Goal: Task Accomplishment & Management: Manage account settings

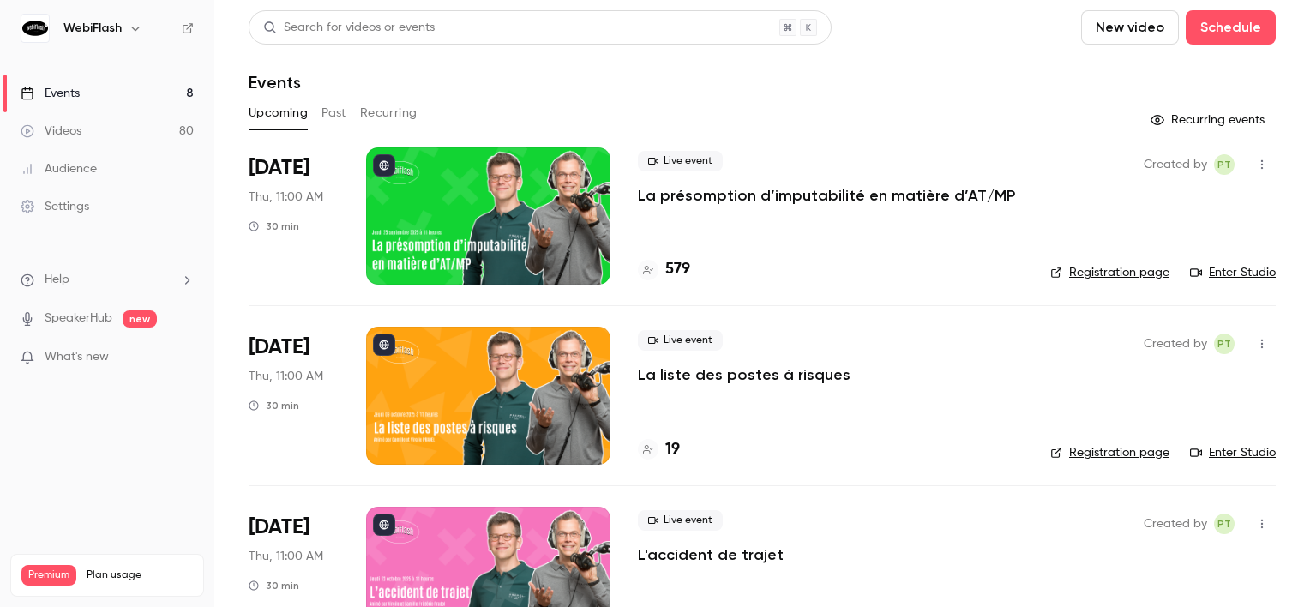
click at [513, 210] on div at bounding box center [488, 215] width 244 height 137
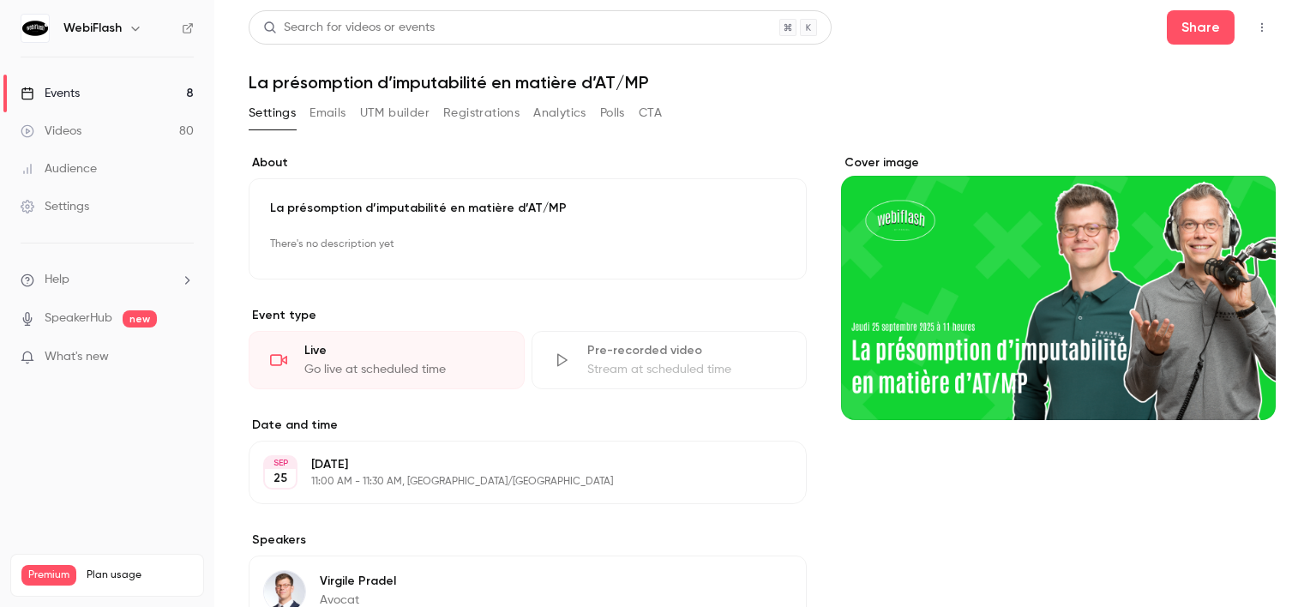
click at [495, 123] on button "Registrations" at bounding box center [481, 112] width 76 height 27
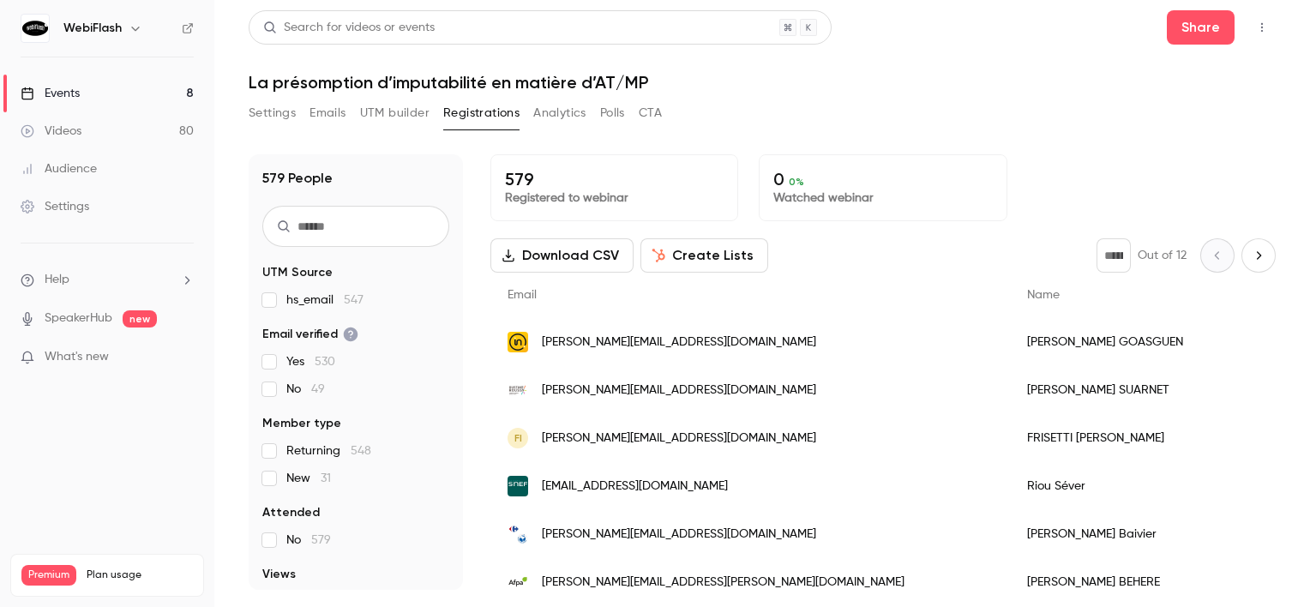
click at [135, 98] on link "Events 8" at bounding box center [107, 94] width 214 height 38
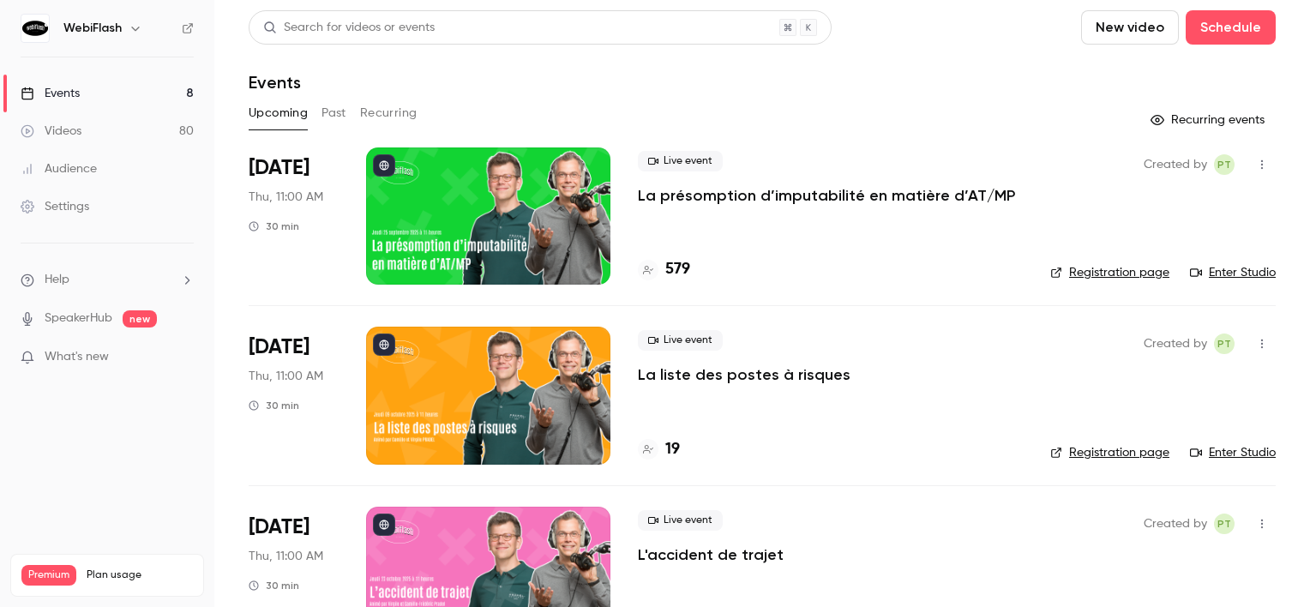
click at [493, 406] on div at bounding box center [488, 395] width 244 height 137
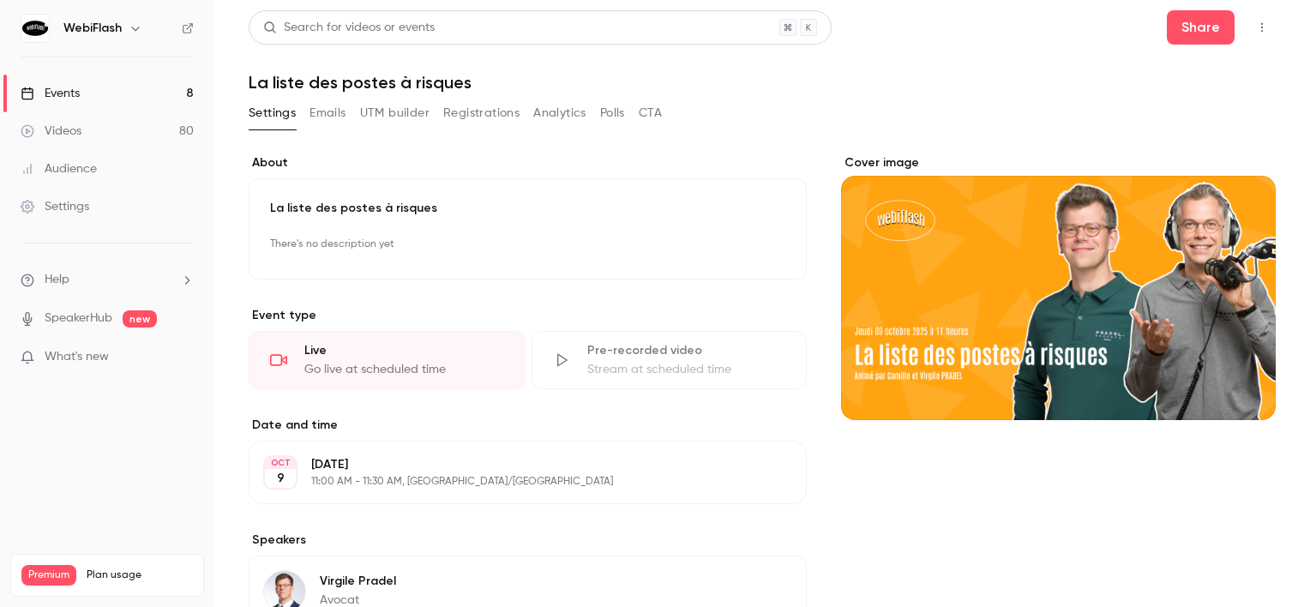
click at [490, 129] on div "Settings Emails UTM builder Registrations Analytics Polls CTA" at bounding box center [455, 116] width 413 height 34
click at [508, 95] on div "**********" at bounding box center [762, 444] width 1027 height 869
click at [502, 111] on button "Registrations" at bounding box center [481, 112] width 76 height 27
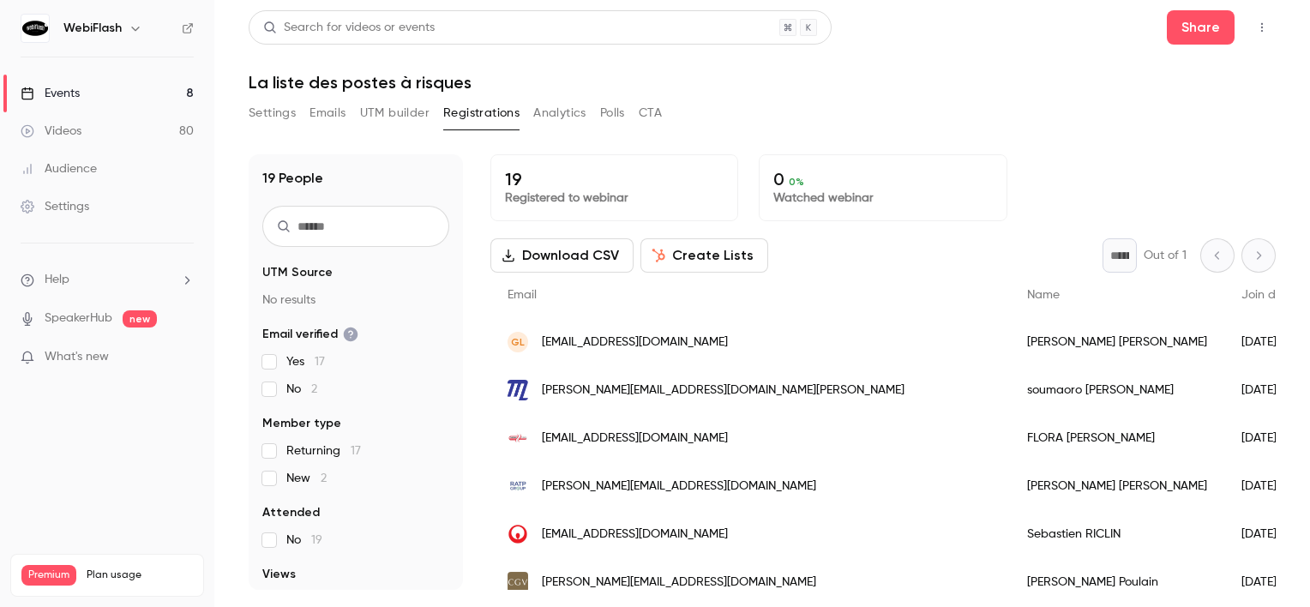
click at [124, 90] on link "Events 8" at bounding box center [107, 94] width 214 height 38
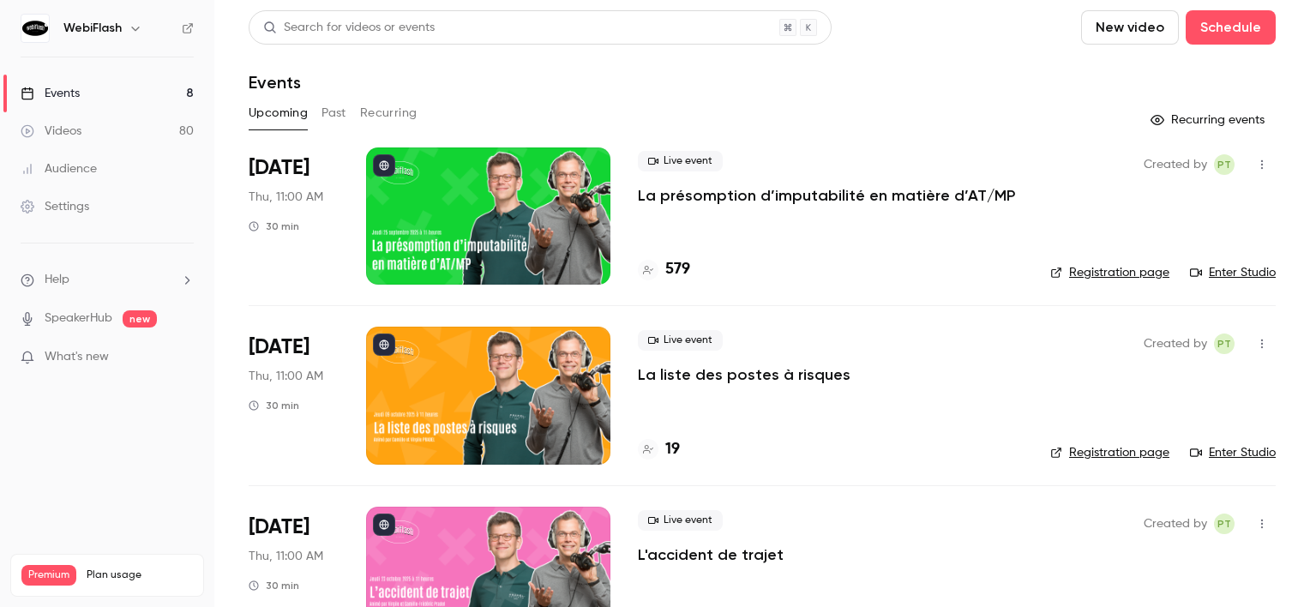
click at [105, 90] on link "Events 8" at bounding box center [107, 94] width 214 height 38
click at [93, 128] on link "Videos 80" at bounding box center [107, 131] width 214 height 38
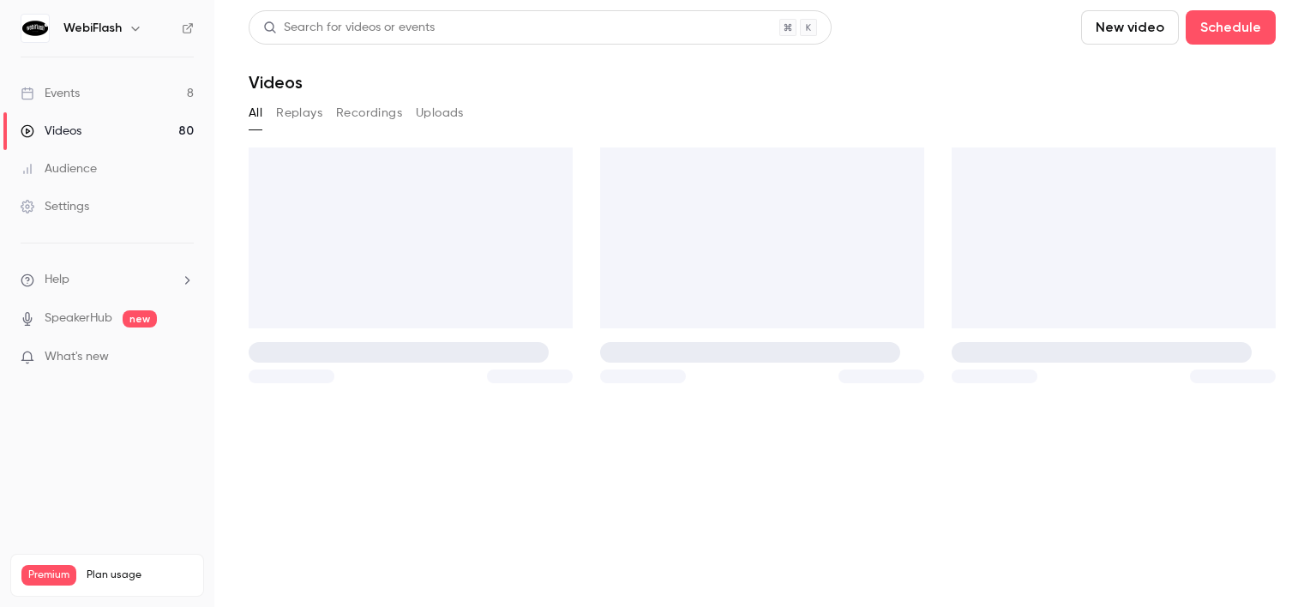
click at [90, 172] on div "Audience" at bounding box center [59, 168] width 76 height 17
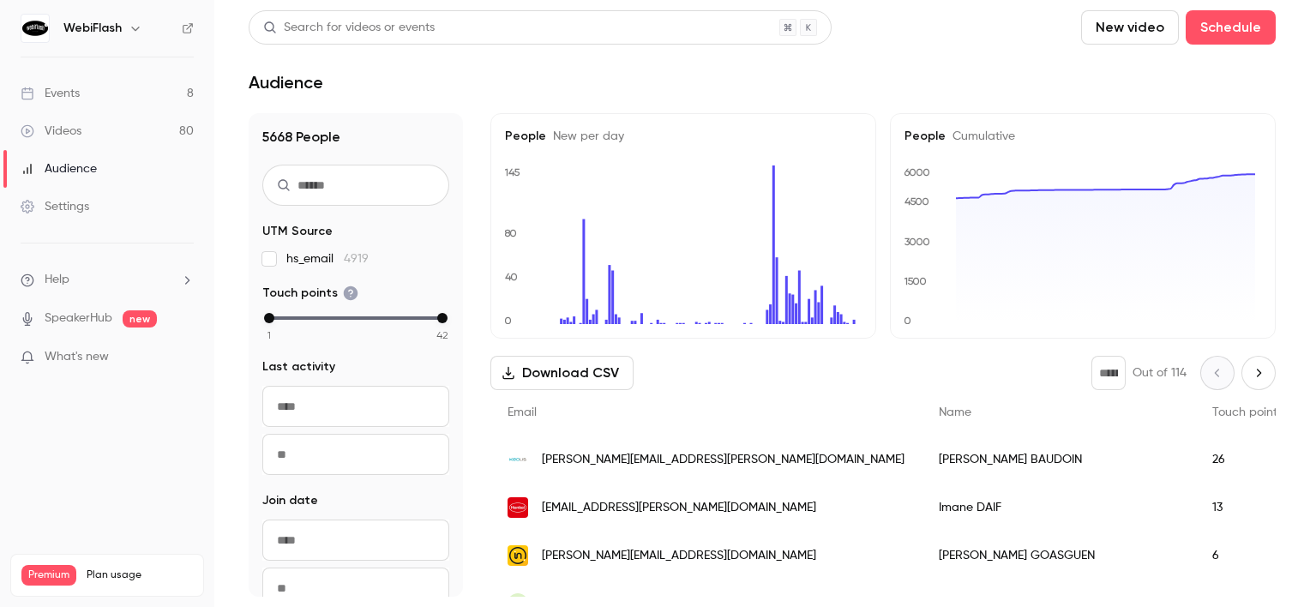
click at [96, 209] on link "Settings" at bounding box center [107, 207] width 214 height 38
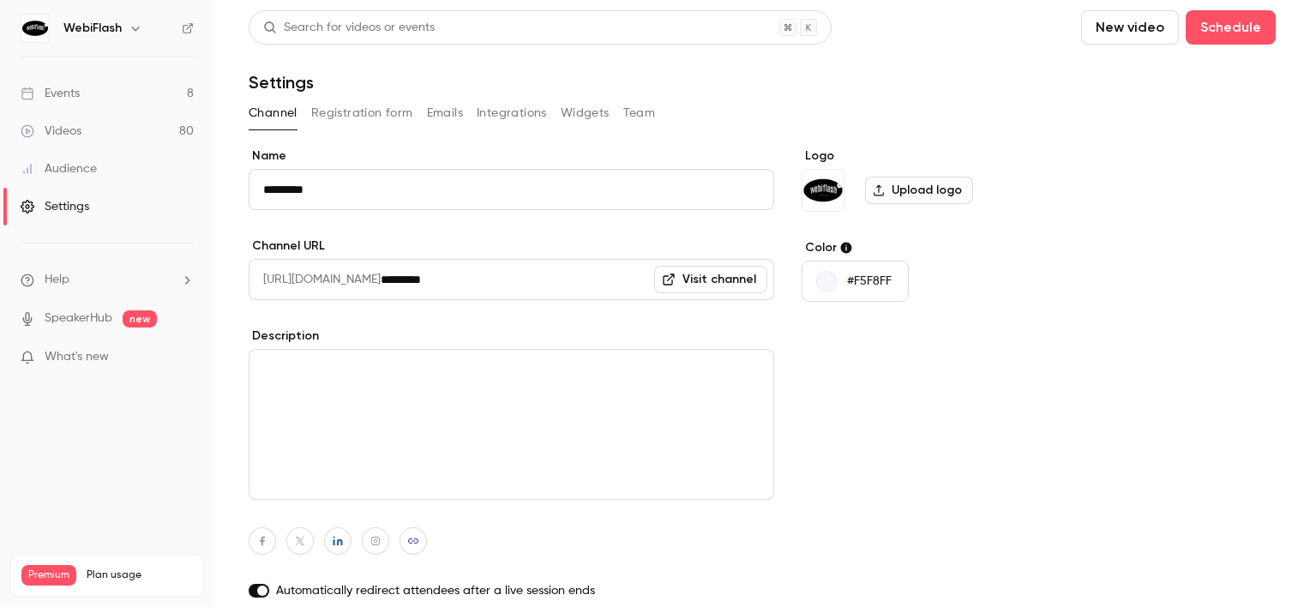
click at [717, 285] on link "Visit channel" at bounding box center [710, 279] width 113 height 27
click at [513, 274] on input "*********" at bounding box center [577, 279] width 393 height 41
drag, startPoint x: 527, startPoint y: 276, endPoint x: 200, endPoint y: 269, distance: 327.5
click at [200, 269] on div "**********" at bounding box center [655, 303] width 1310 height 607
click at [329, 264] on span "[URL][DOMAIN_NAME]" at bounding box center [315, 279] width 132 height 41
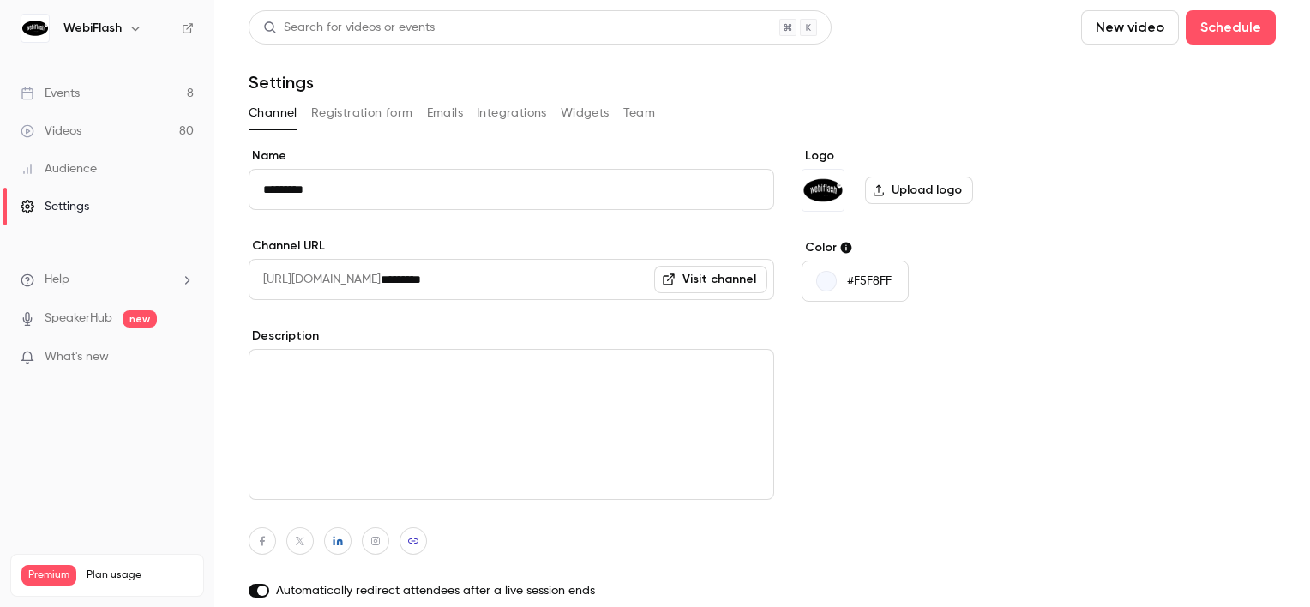
click at [315, 281] on span "[URL][DOMAIN_NAME]" at bounding box center [315, 279] width 132 height 41
click at [552, 343] on label "Description" at bounding box center [512, 335] width 526 height 17
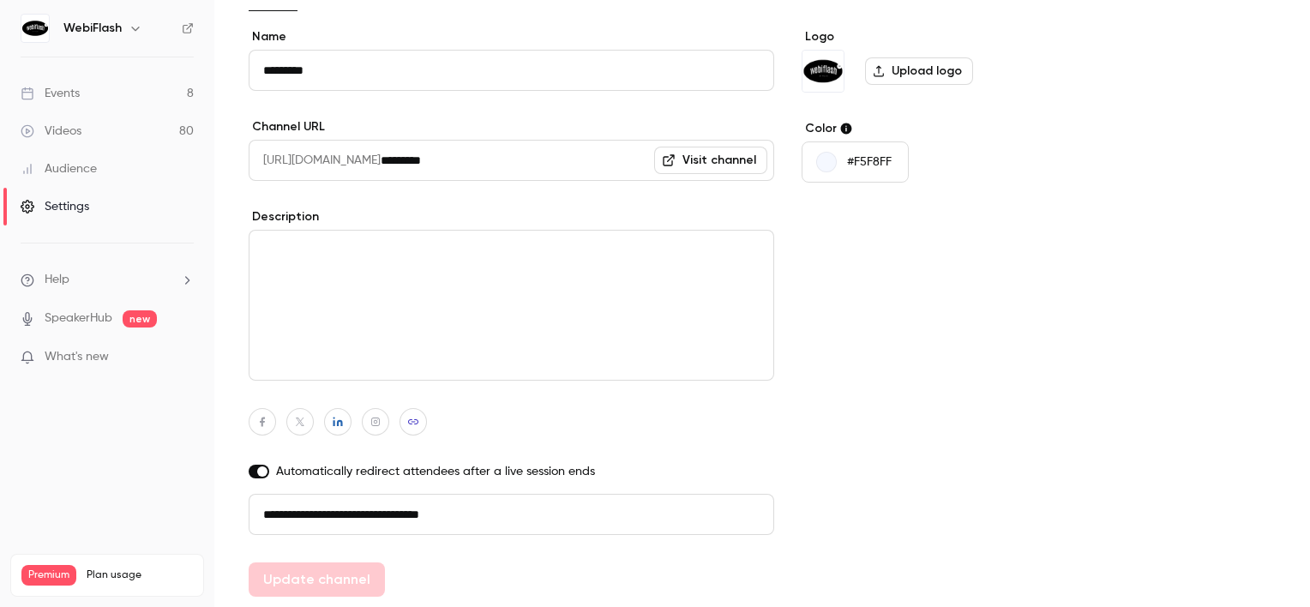
scroll to position [33, 0]
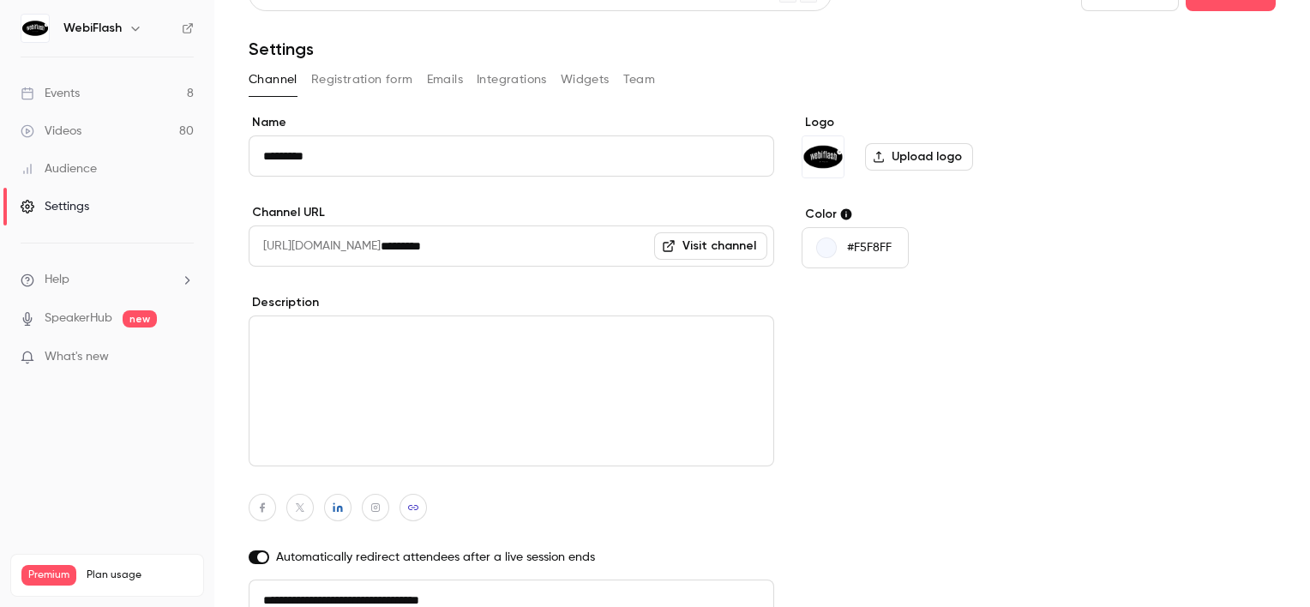
click at [855, 249] on p "#F5F8FF" at bounding box center [869, 247] width 45 height 17
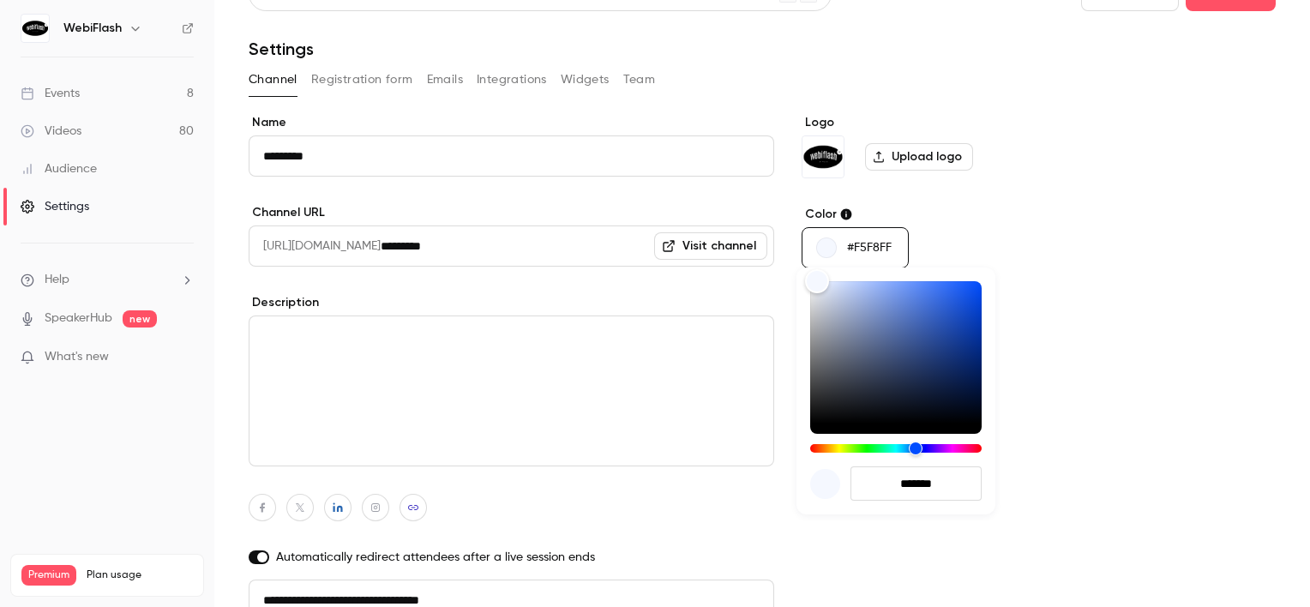
click at [1030, 241] on div at bounding box center [655, 303] width 1310 height 607
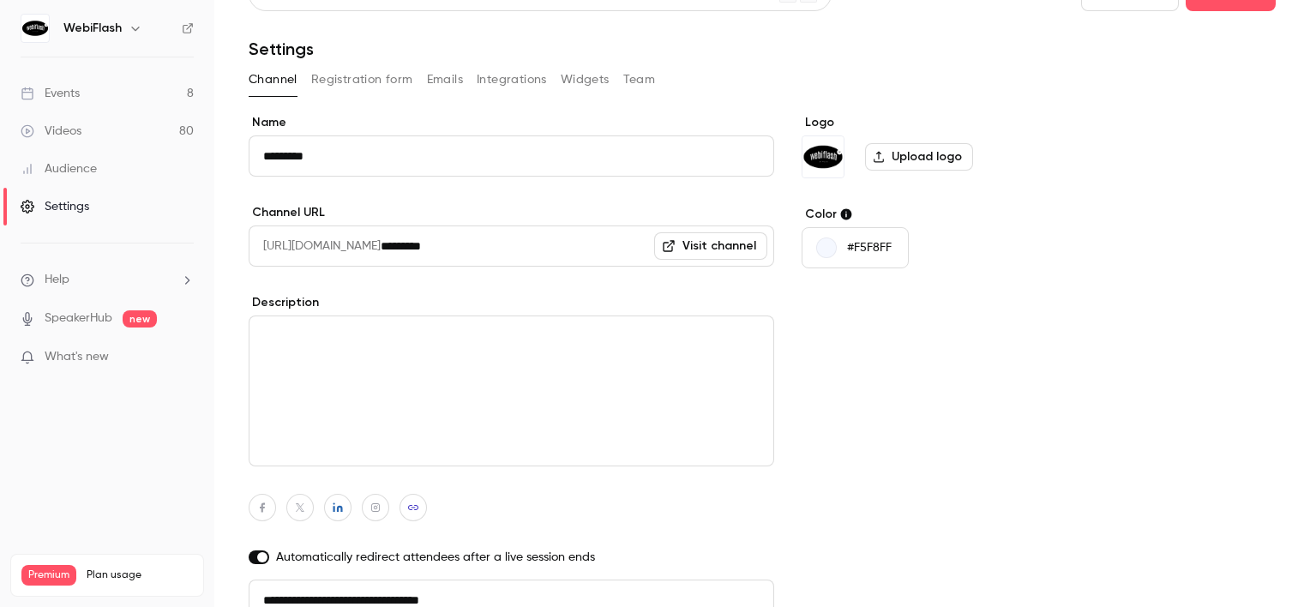
click at [151, 94] on link "Events 8" at bounding box center [107, 94] width 214 height 38
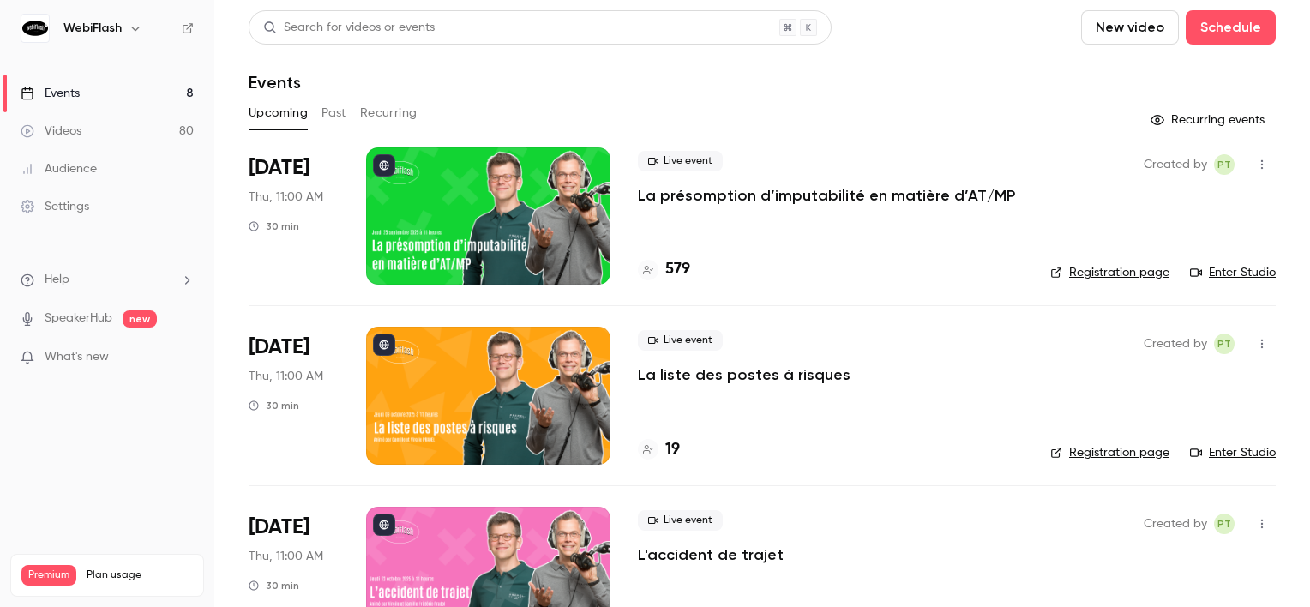
click at [484, 263] on div at bounding box center [488, 215] width 244 height 137
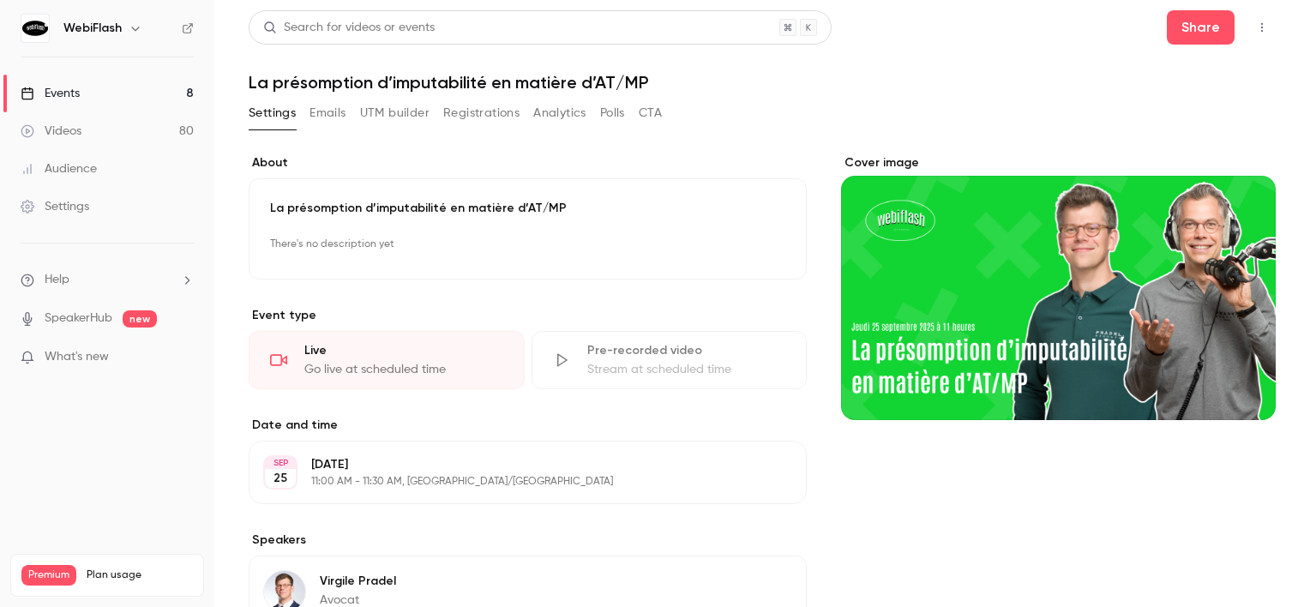
click at [466, 105] on button "Registrations" at bounding box center [481, 112] width 76 height 27
